Goal: Task Accomplishment & Management: Complete application form

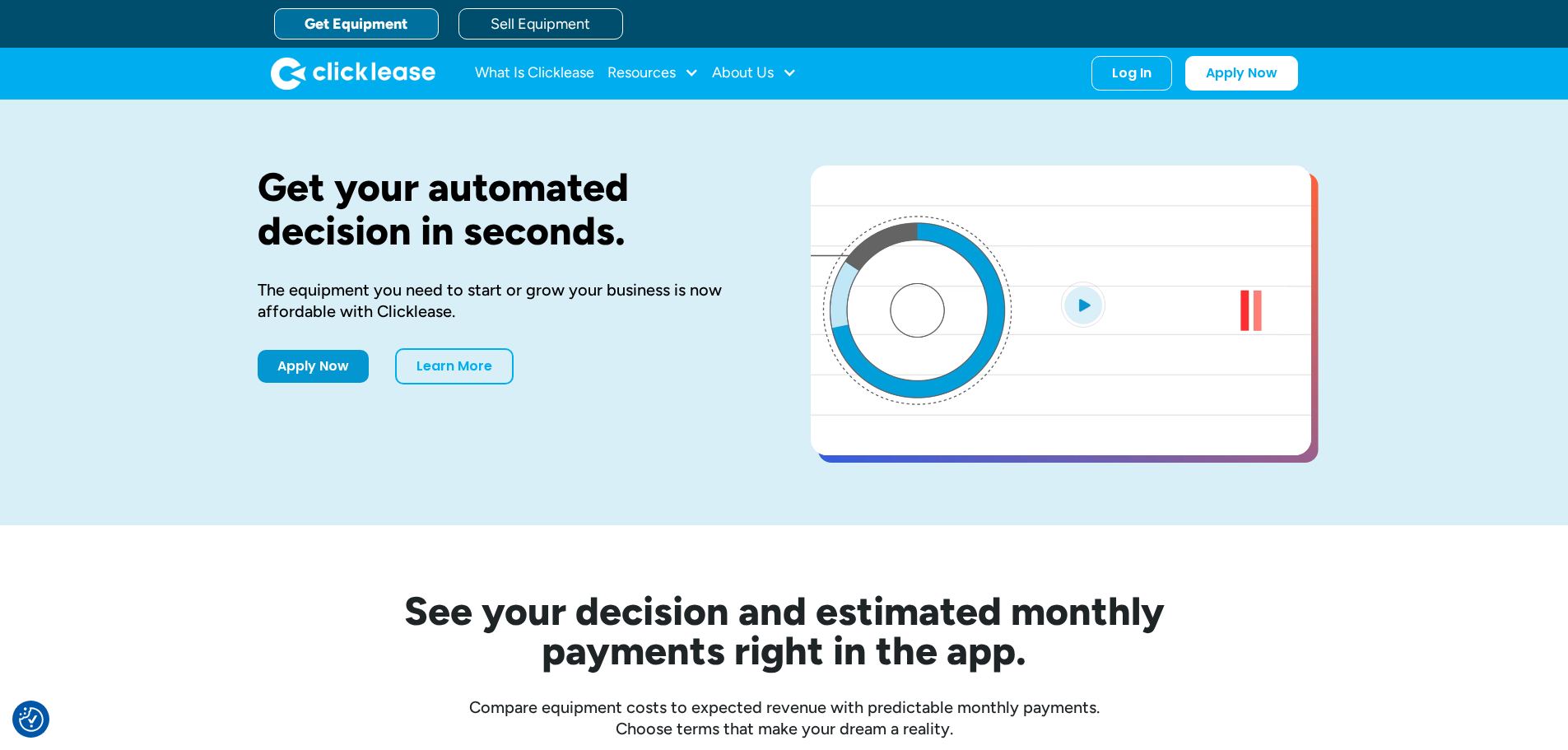
click at [369, 29] on link "Get Equipment" at bounding box center [356, 24] width 164 height 32
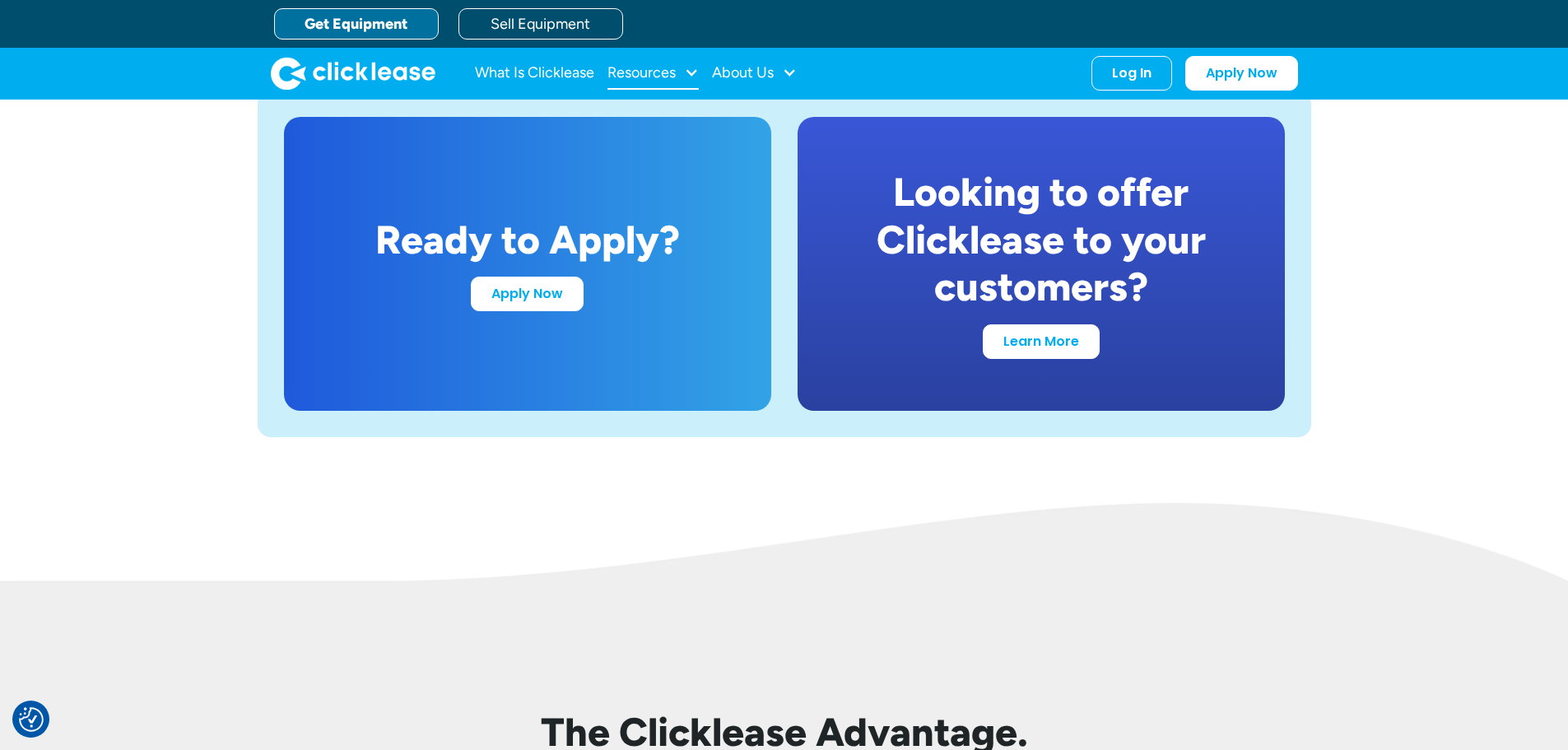
scroll to position [3046, 0]
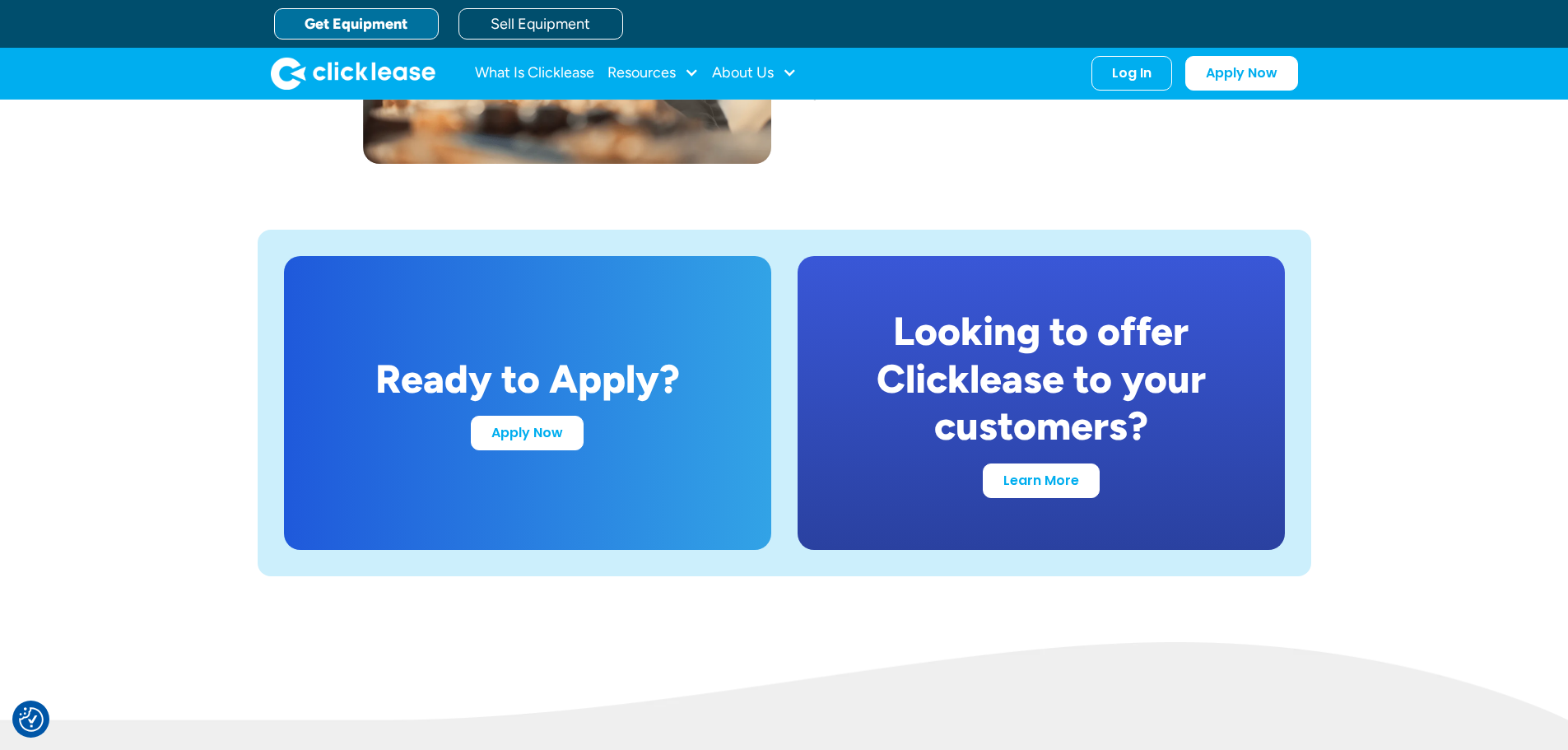
click at [348, 18] on link "Get Equipment" at bounding box center [356, 24] width 164 height 32
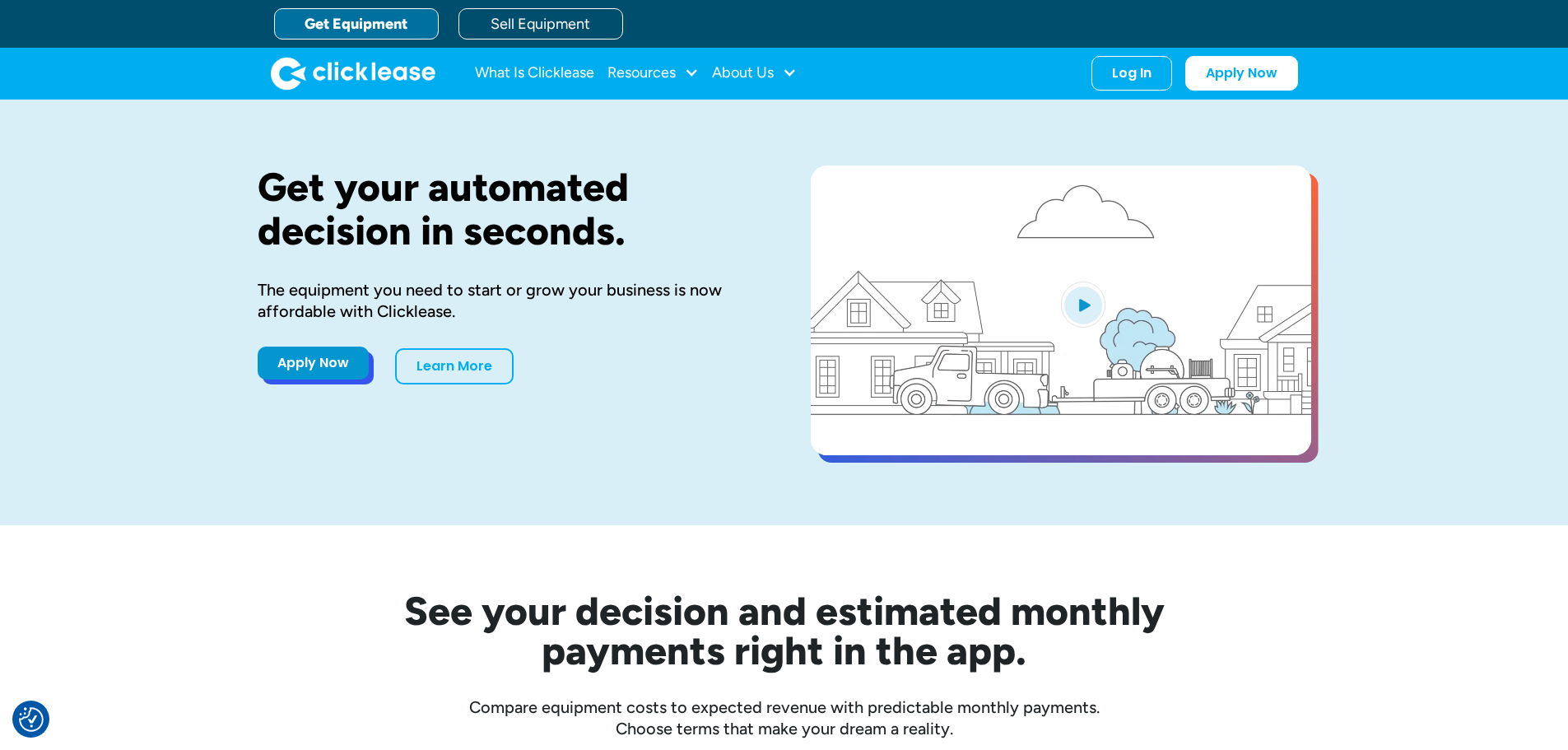
click at [344, 357] on link "Apply Now" at bounding box center [313, 363] width 111 height 32
